Goal: Share content: Share content

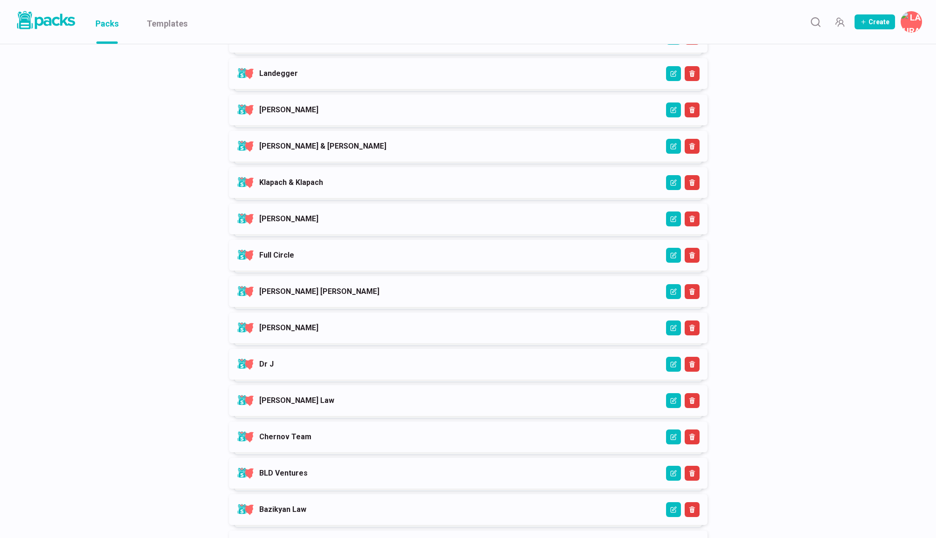
scroll to position [470, 0]
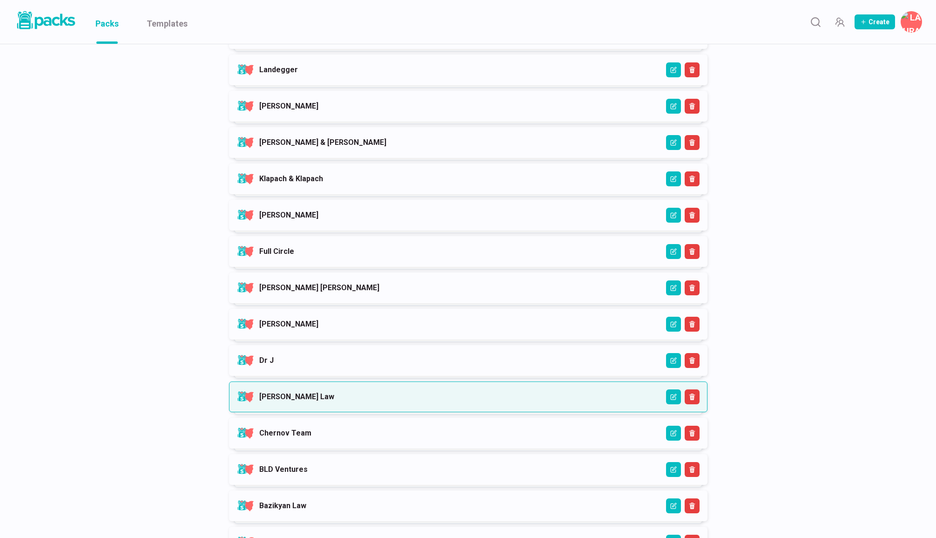
click at [334, 401] on link "[PERSON_NAME] Law" at bounding box center [296, 396] width 75 height 9
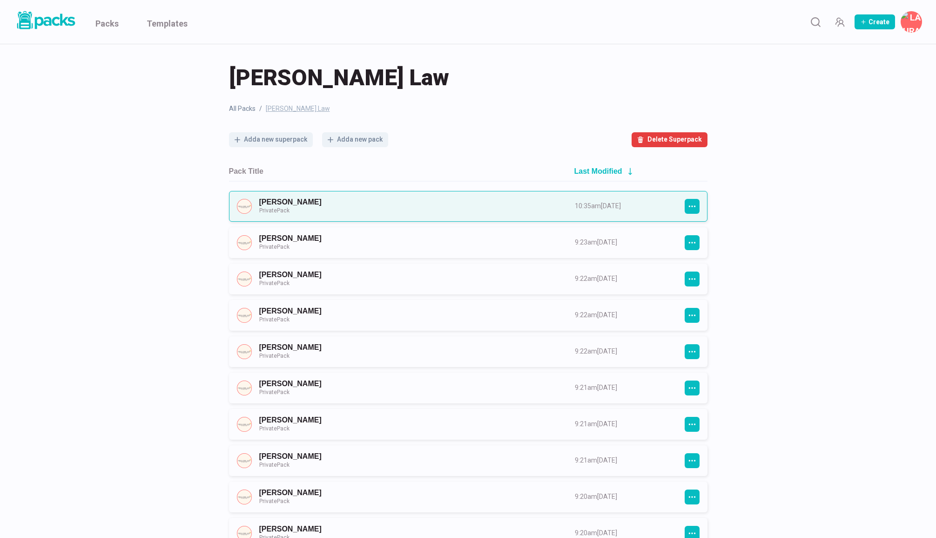
click at [329, 212] on link "[PERSON_NAME] Private Pack" at bounding box center [408, 205] width 299 height 17
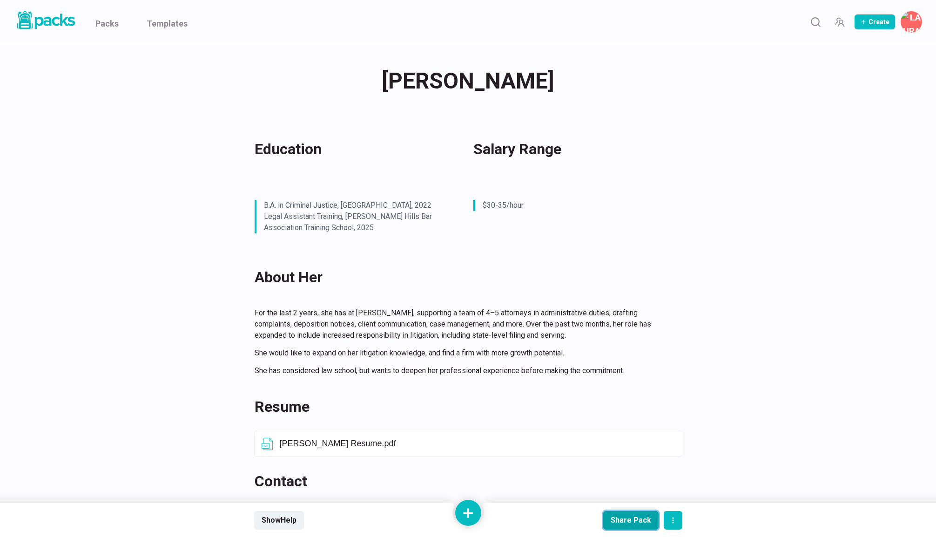
click at [626, 520] on div "Share Pack" at bounding box center [631, 519] width 40 height 9
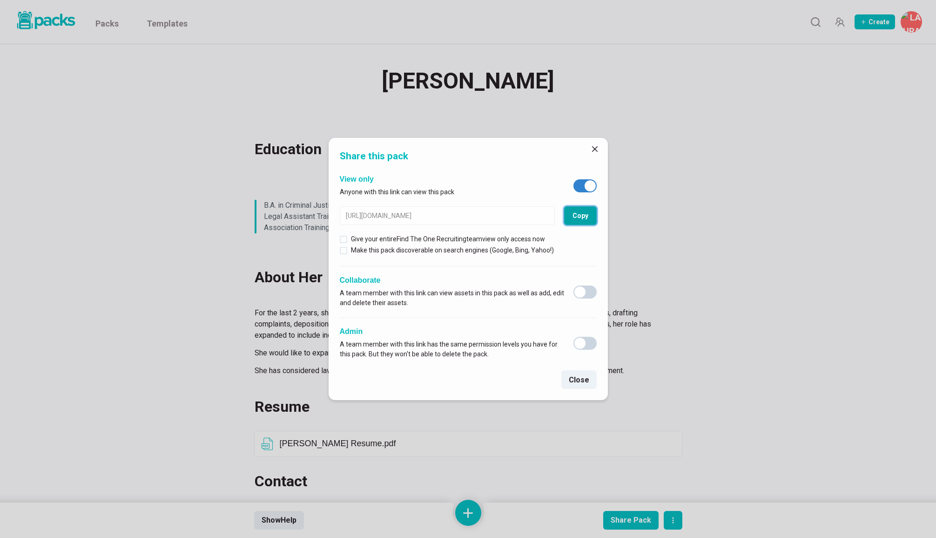
click at [583, 217] on button "Copy" at bounding box center [580, 215] width 33 height 19
click at [594, 148] on icon "Close" at bounding box center [595, 149] width 6 height 6
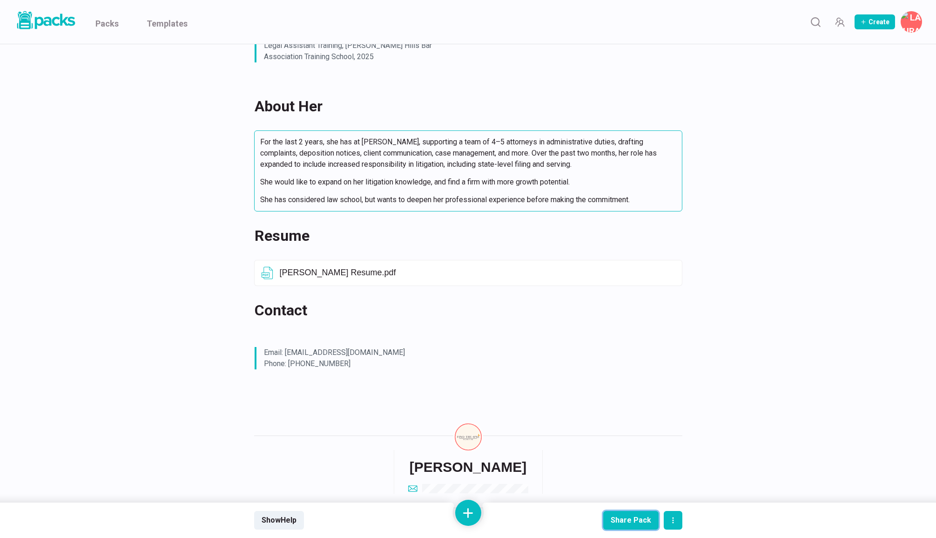
scroll to position [216, 0]
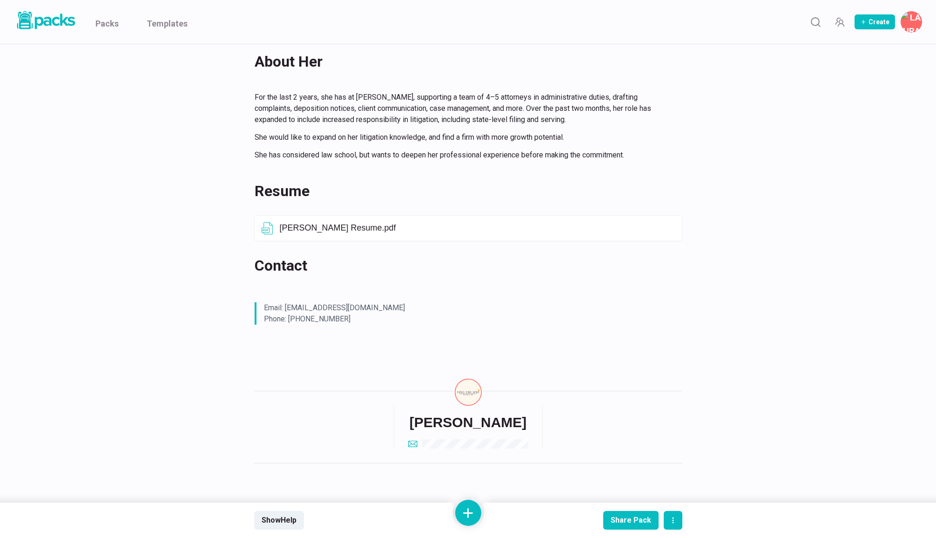
click at [637, 244] on div at bounding box center [468, 244] width 428 height 7
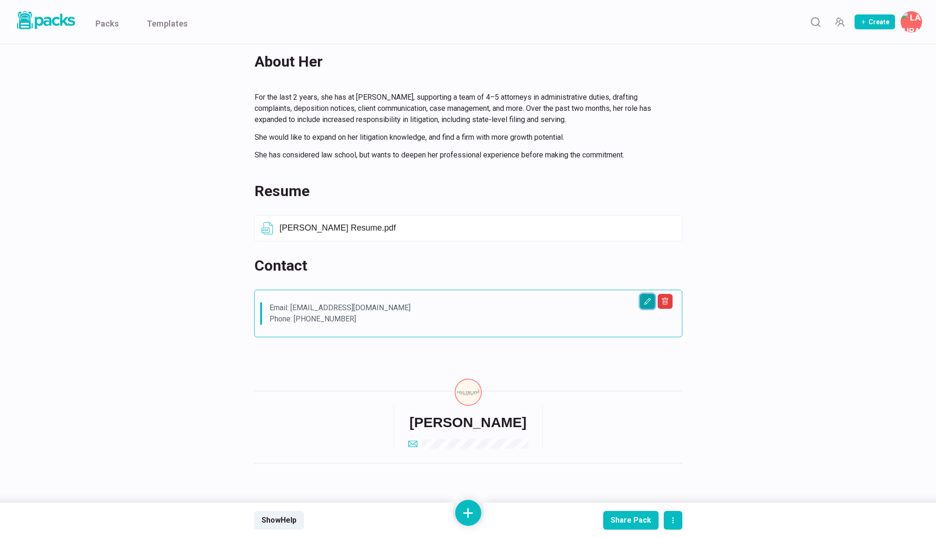
click at [648, 306] on button "Edit asset" at bounding box center [647, 301] width 15 height 15
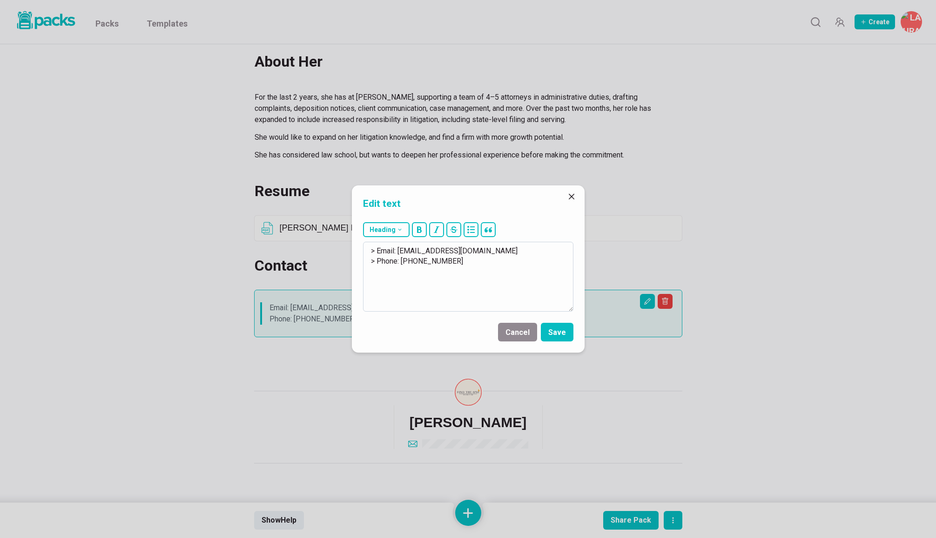
drag, startPoint x: 399, startPoint y: 251, endPoint x: 479, endPoint y: 250, distance: 79.1
click at [479, 250] on textarea "> Email: [EMAIL_ADDRESS][DOMAIN_NAME] > Phone: [PHONE_NUMBER]" at bounding box center [468, 277] width 210 height 70
click at [524, 336] on button "Cancel" at bounding box center [517, 332] width 39 height 19
